Goal: Task Accomplishment & Management: Complete application form

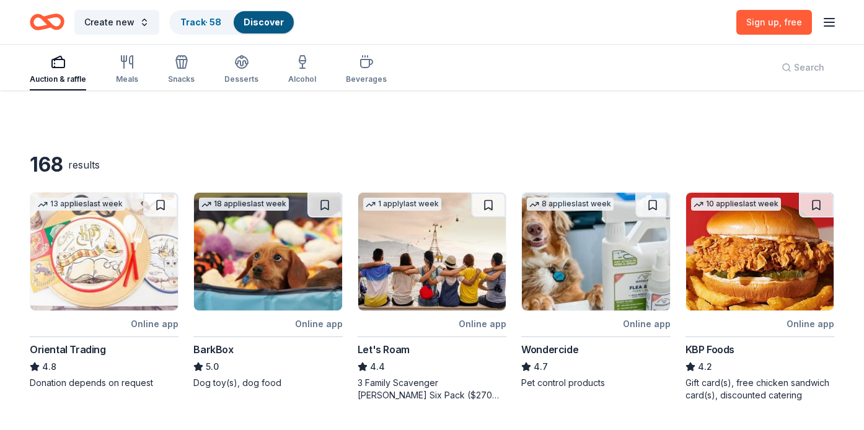
scroll to position [64, 0]
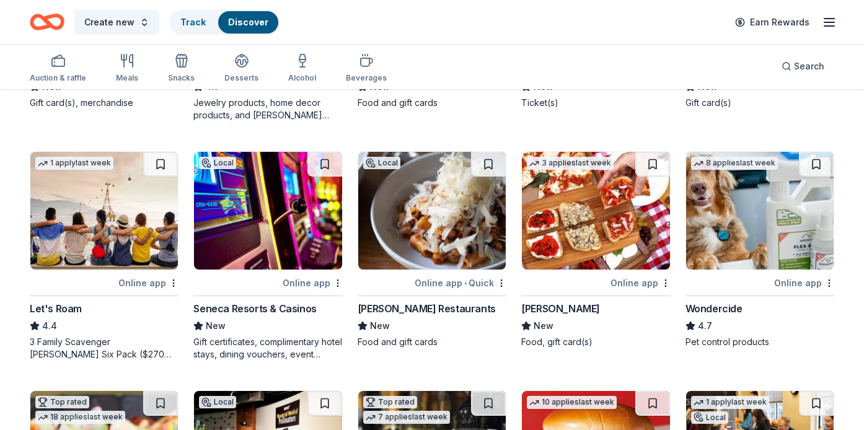
scroll to position [511, 0]
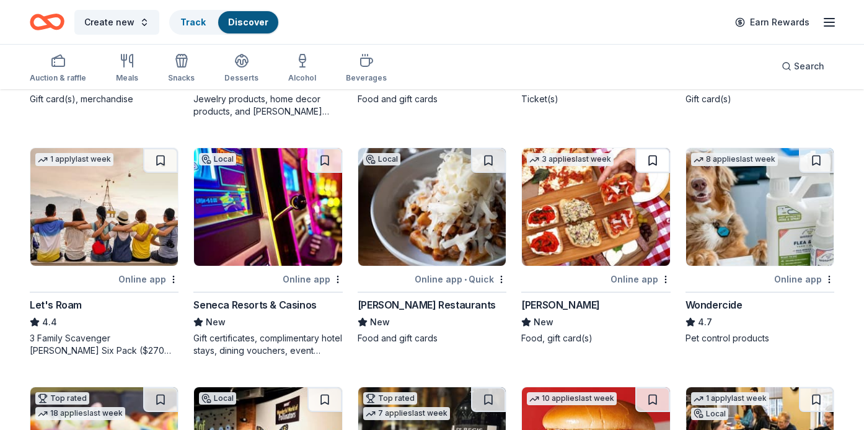
click at [654, 157] on button at bounding box center [652, 160] width 35 height 25
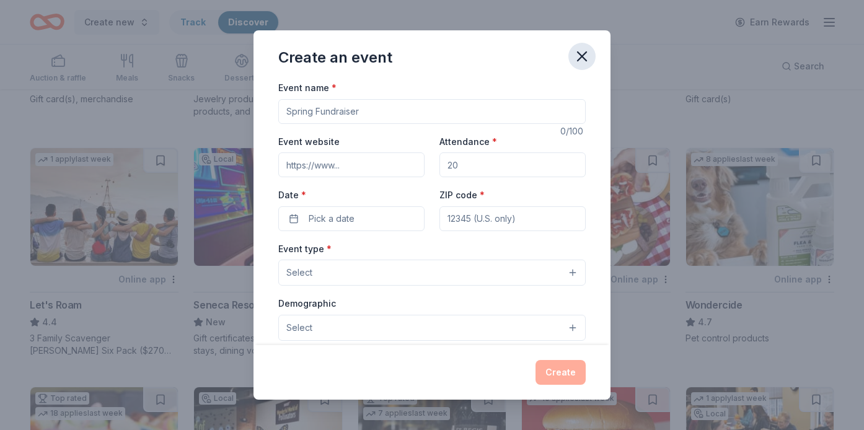
click at [580, 57] on icon "button" at bounding box center [581, 56] width 17 height 17
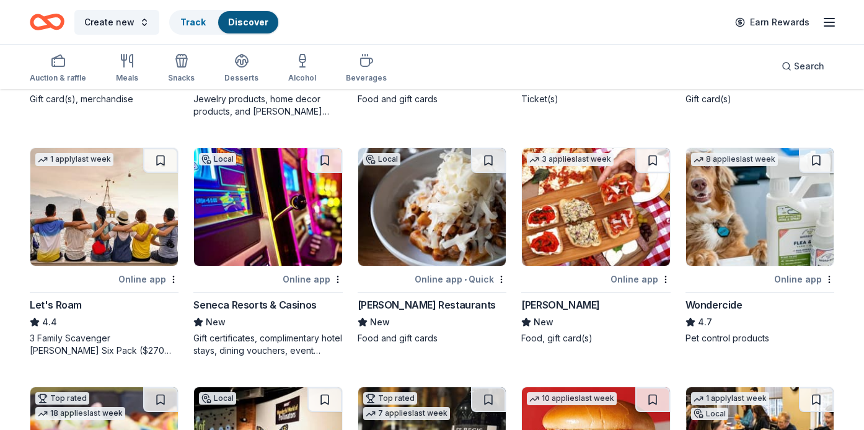
click at [832, 24] on icon "button" at bounding box center [829, 22] width 15 height 15
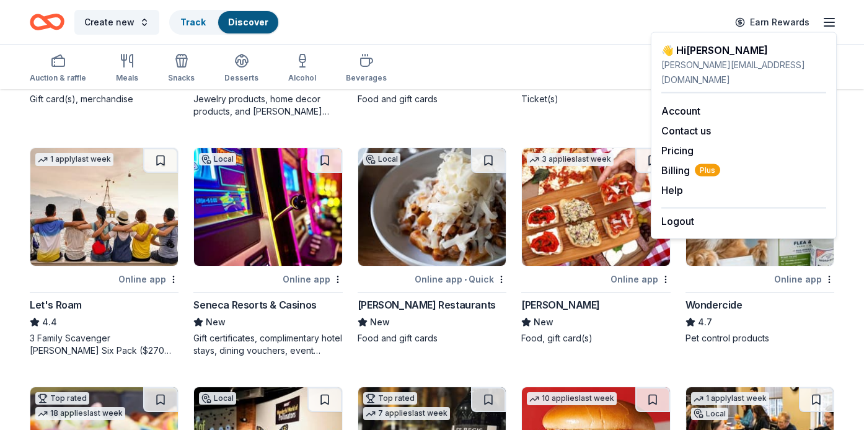
click at [607, 46] on div "Auction & raffle Meals Snacks Desserts Alcohol Beverages Search" at bounding box center [432, 66] width 804 height 46
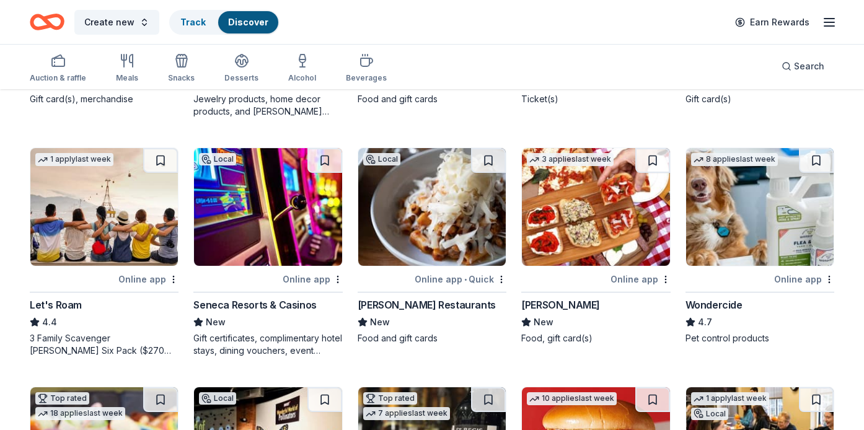
click at [597, 15] on div "Create new Track Discover Earn Rewards" at bounding box center [432, 21] width 804 height 29
click at [614, 245] on img at bounding box center [595, 207] width 147 height 118
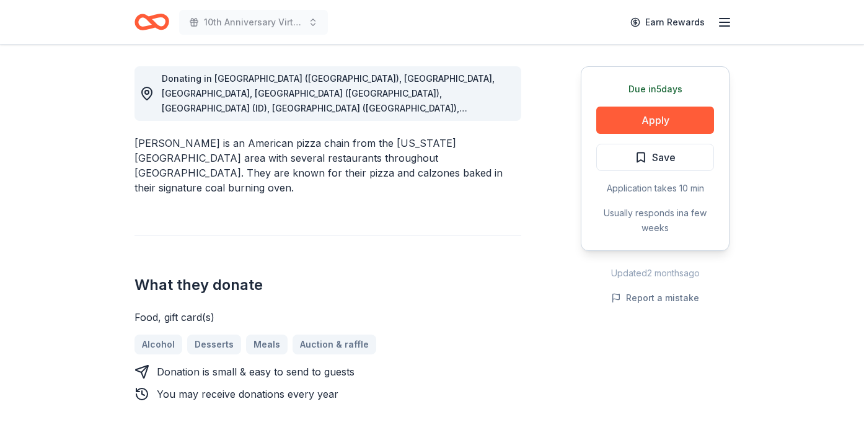
scroll to position [342, 0]
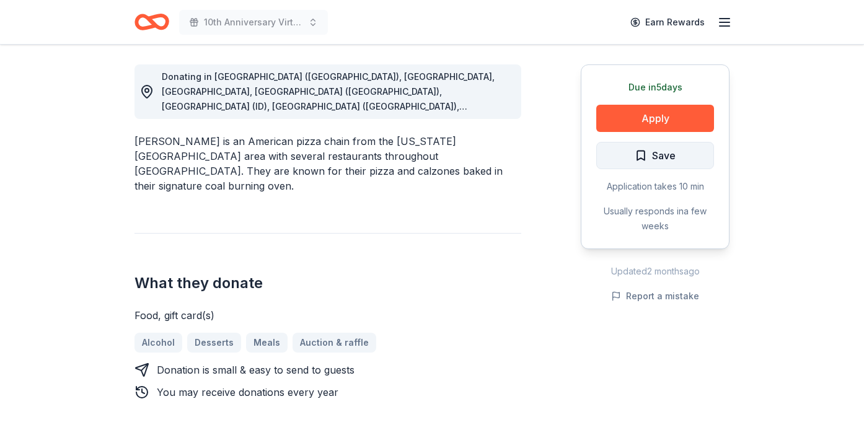
click at [668, 167] on button "Save" at bounding box center [655, 155] width 118 height 27
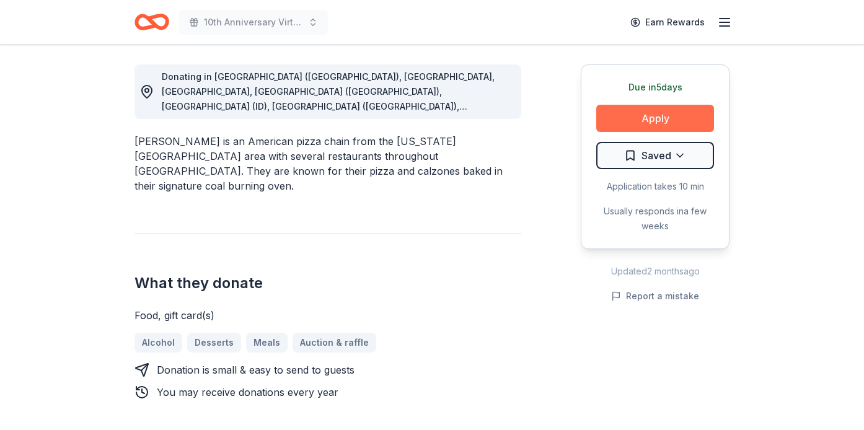
click at [671, 120] on button "Apply" at bounding box center [655, 118] width 118 height 27
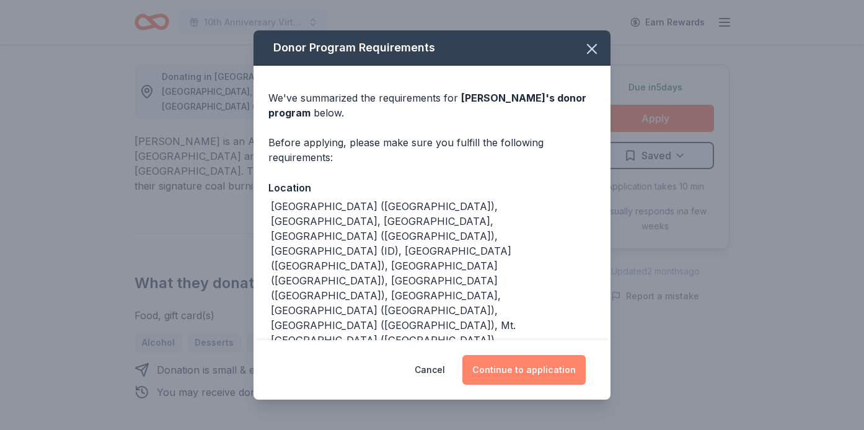
click at [535, 369] on button "Continue to application" at bounding box center [523, 370] width 123 height 30
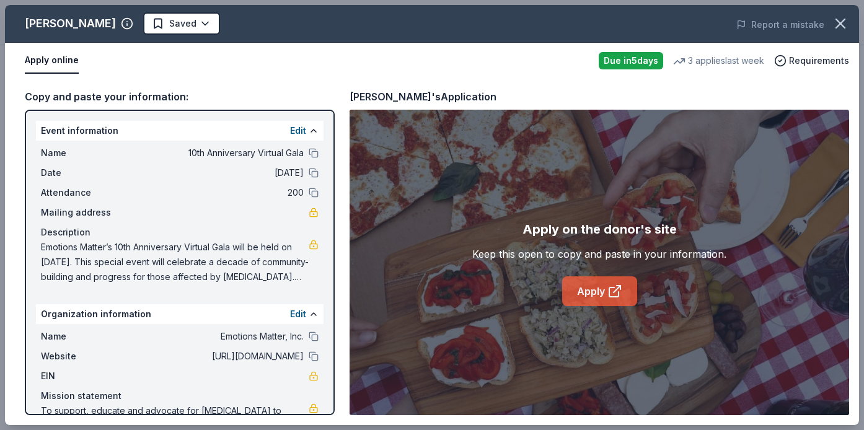
click at [592, 290] on link "Apply" at bounding box center [599, 291] width 75 height 30
